Goal: Information Seeking & Learning: Understand process/instructions

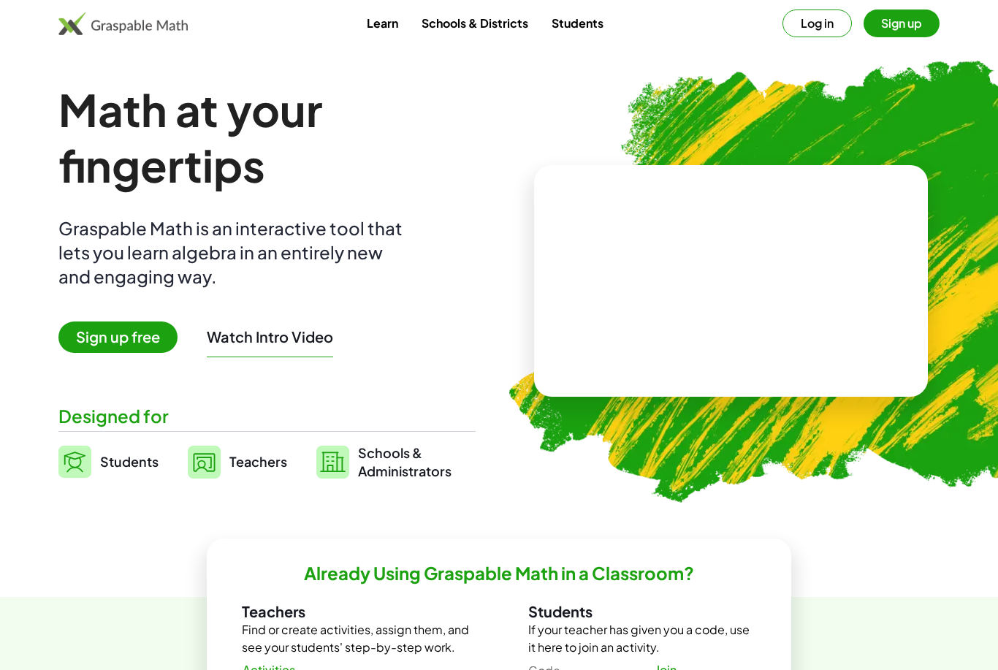
click at [119, 466] on span "Students" at bounding box center [129, 461] width 58 height 17
click at [205, 469] on img at bounding box center [204, 461] width 33 height 33
click at [324, 432] on div "Math at your fingertips Graspable Math is an interactive tool that lets you lea…" at bounding box center [266, 281] width 417 height 398
click at [284, 345] on button "Watch Intro Video" at bounding box center [270, 336] width 126 height 19
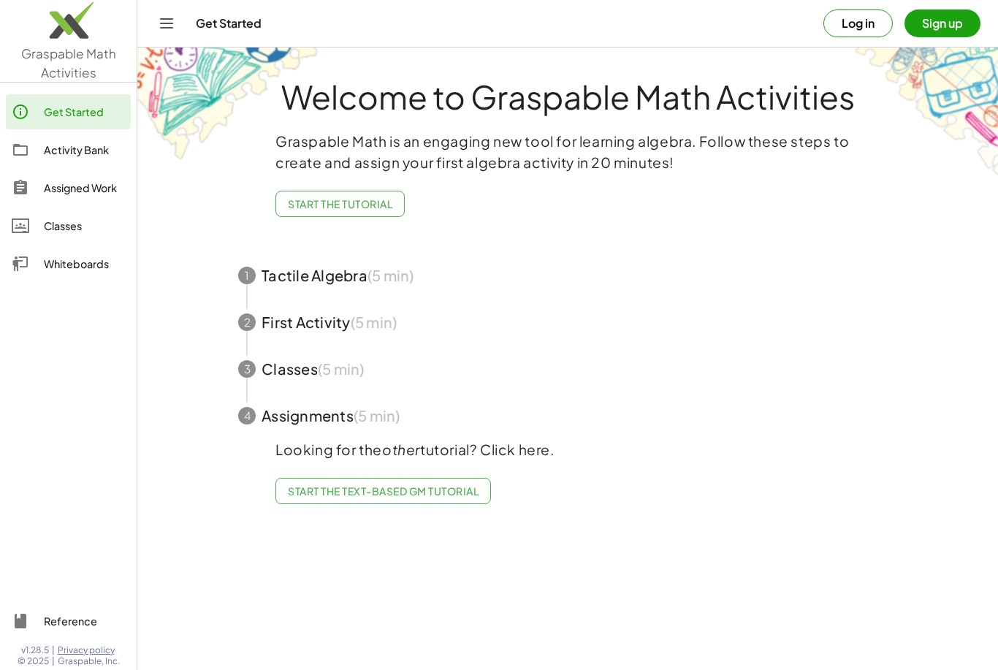
click at [356, 197] on span "Start the Tutorial" at bounding box center [340, 203] width 104 height 13
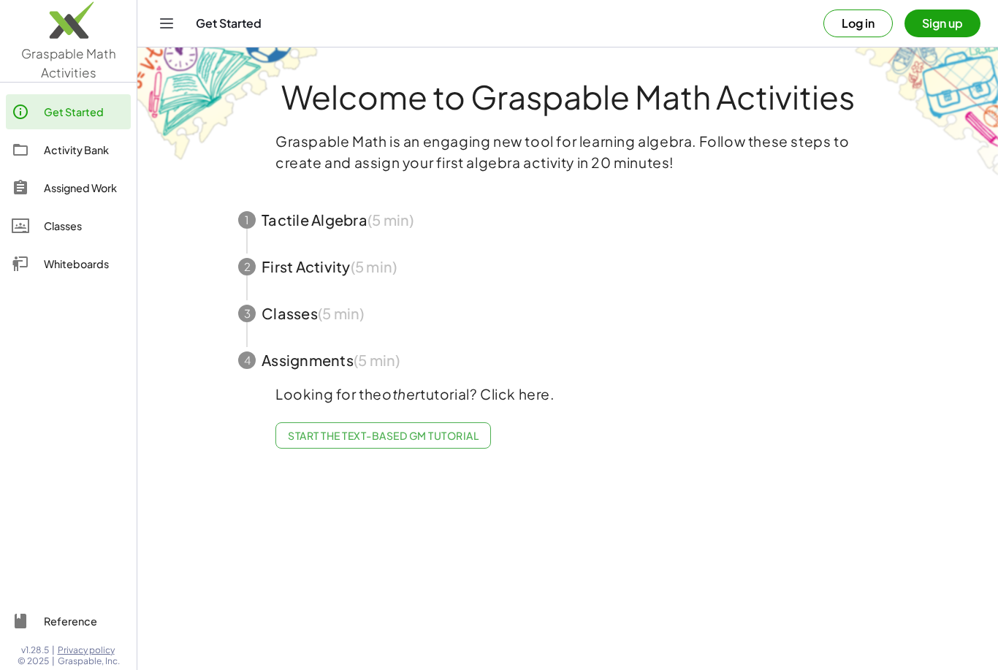
click at [344, 231] on span "button" at bounding box center [568, 219] width 694 height 47
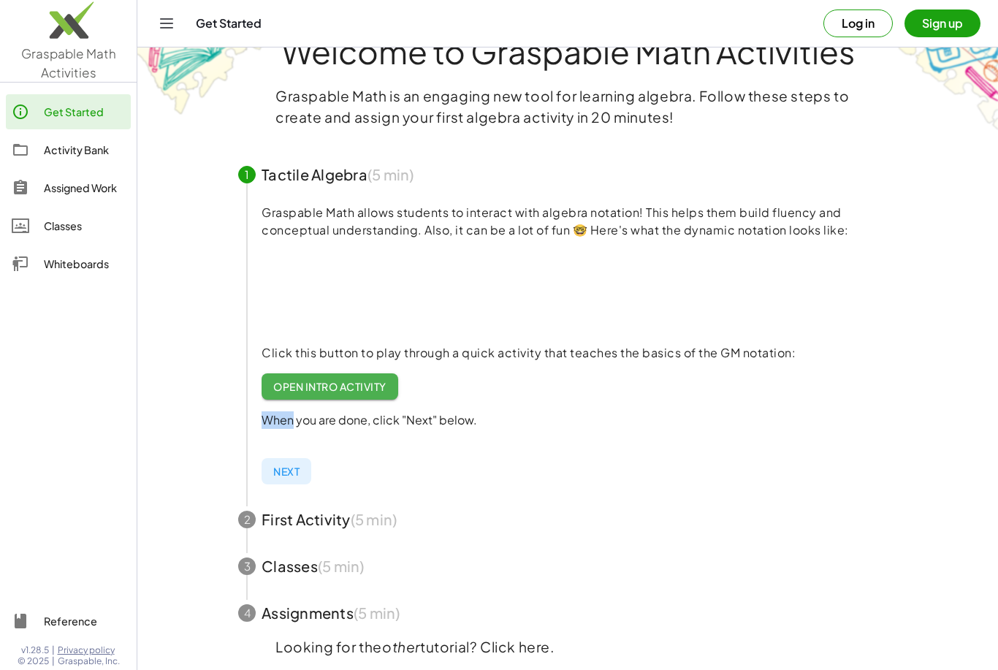
scroll to position [48, 0]
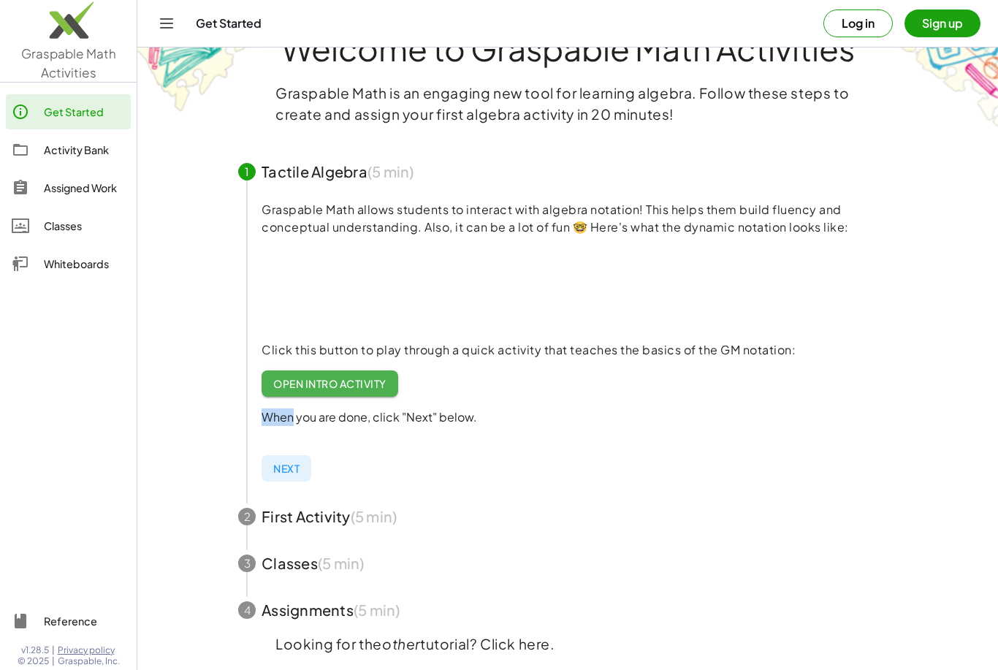
click at [288, 466] on span "Next" at bounding box center [286, 468] width 26 height 13
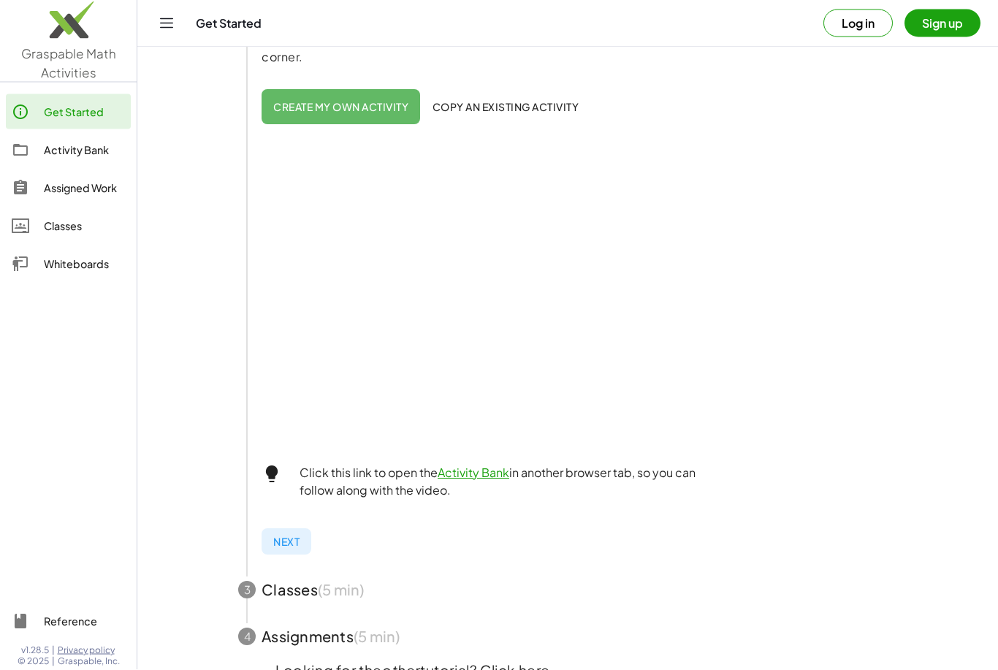
scroll to position [338, 0]
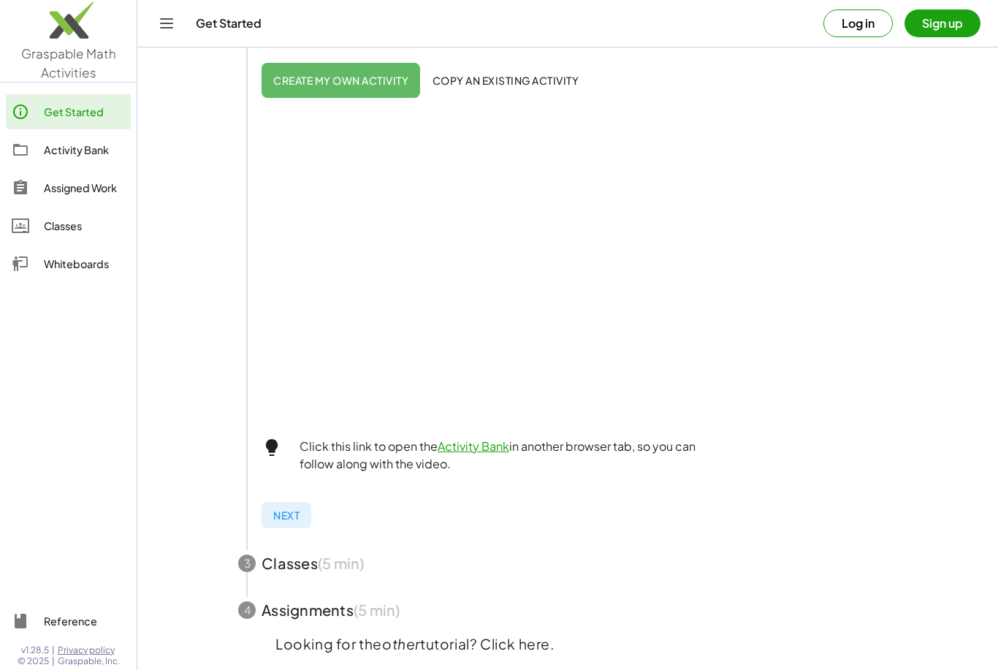
click at [276, 521] on button "Next" at bounding box center [286, 515] width 50 height 26
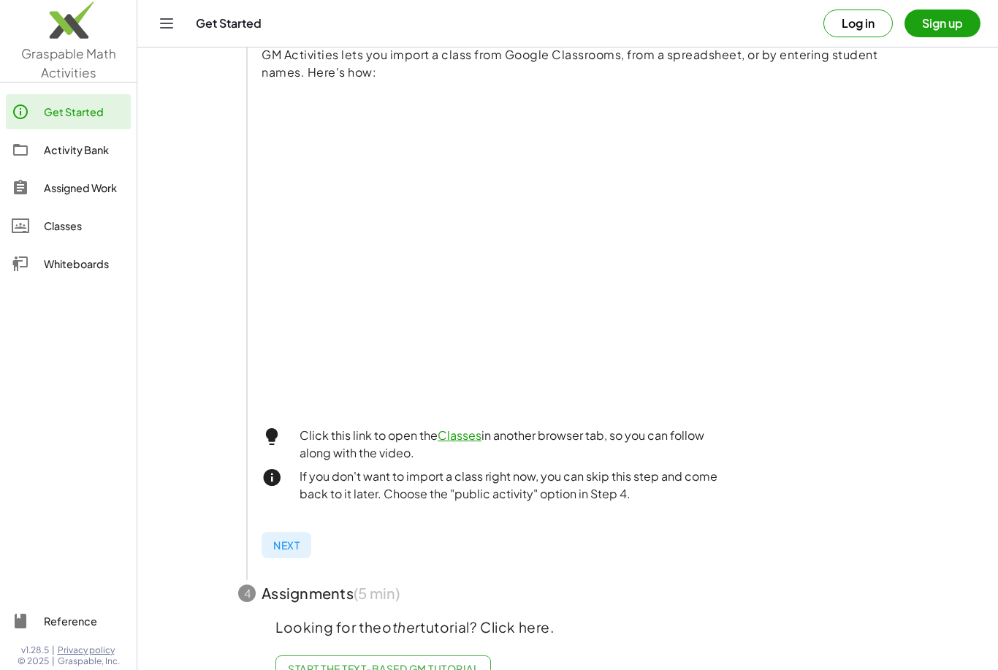
scroll to position [280, 0]
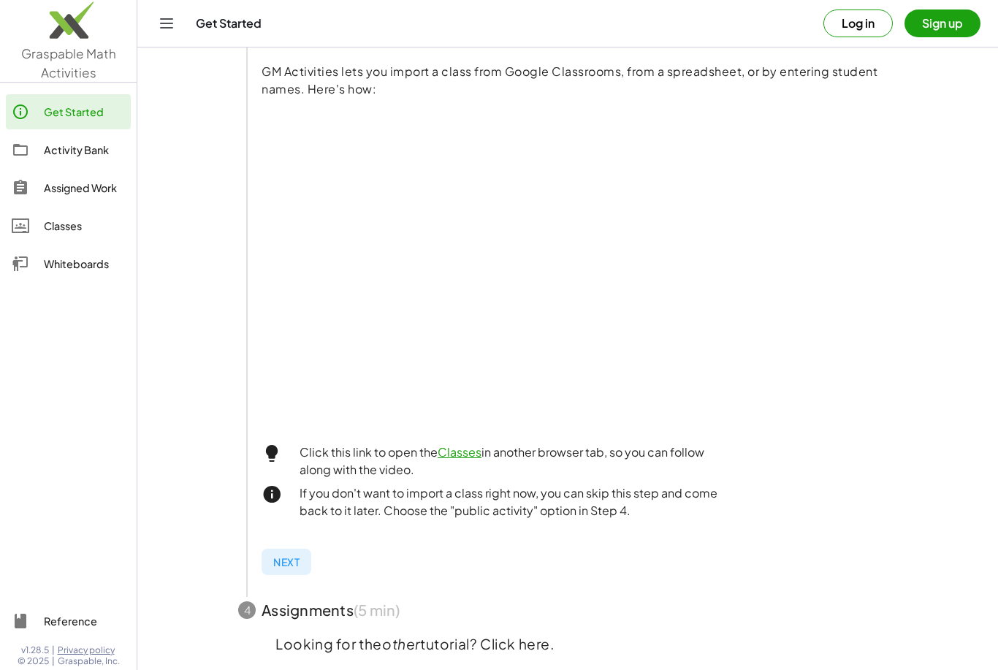
click at [294, 567] on span "Next" at bounding box center [286, 561] width 26 height 13
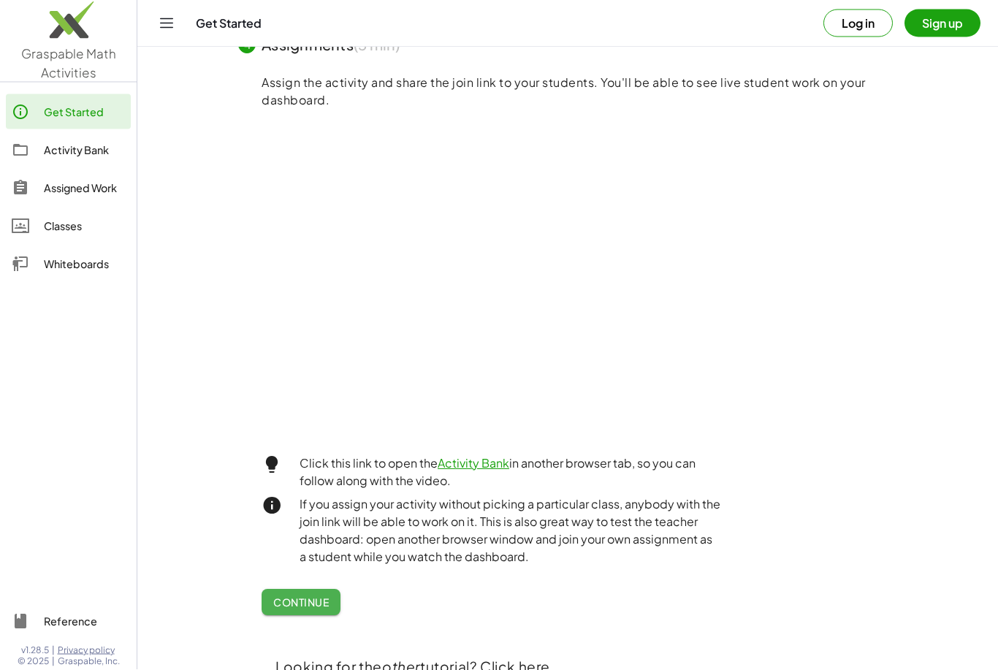
scroll to position [338, 0]
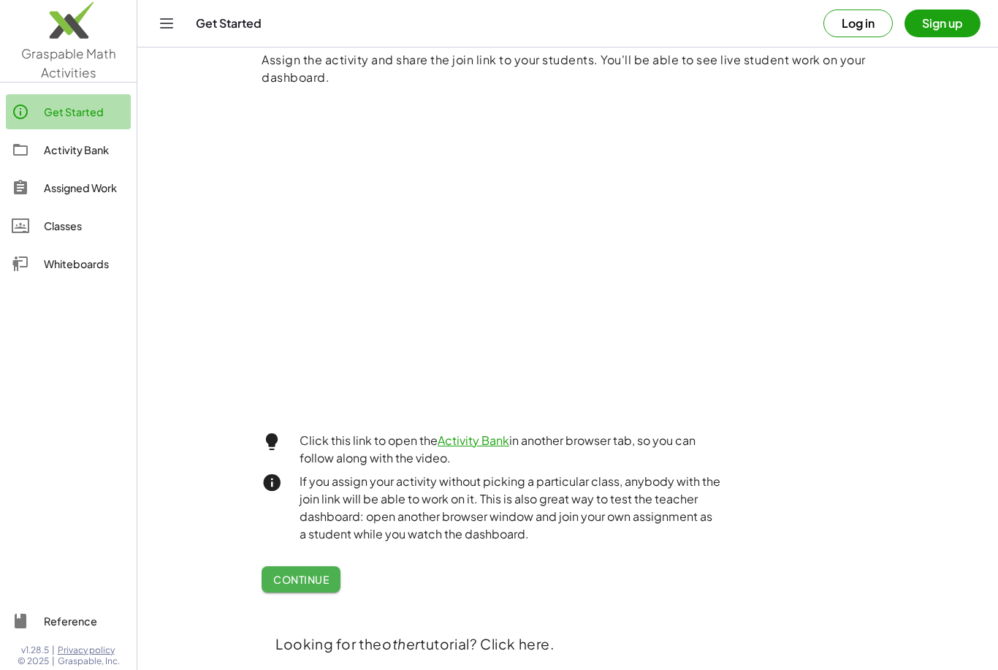
click at [61, 118] on div "Get Started" at bounding box center [84, 112] width 81 height 18
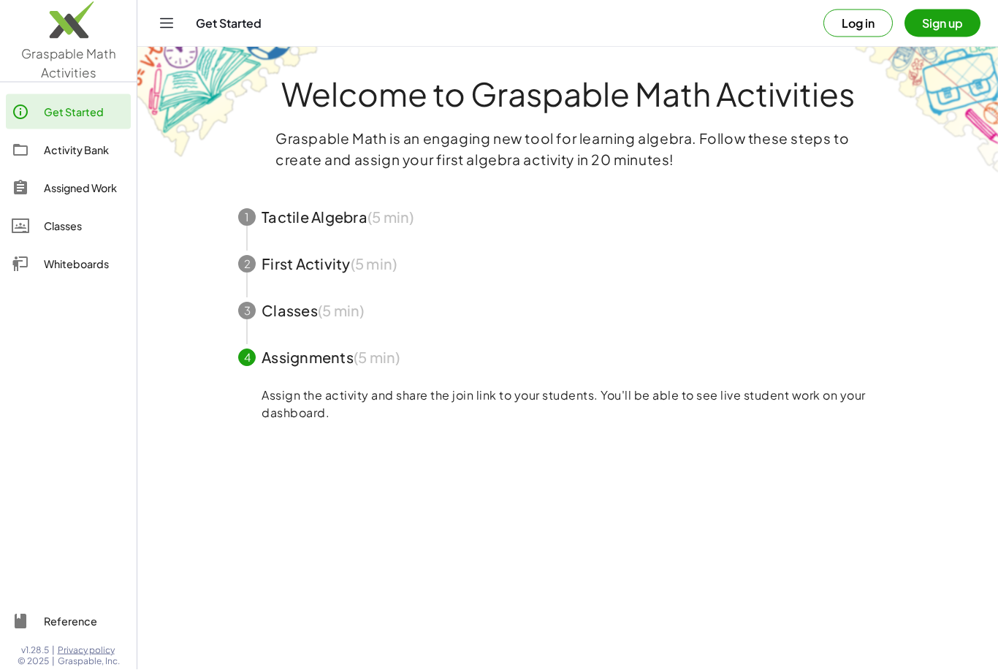
scroll to position [0, 0]
